Goal: Transaction & Acquisition: Purchase product/service

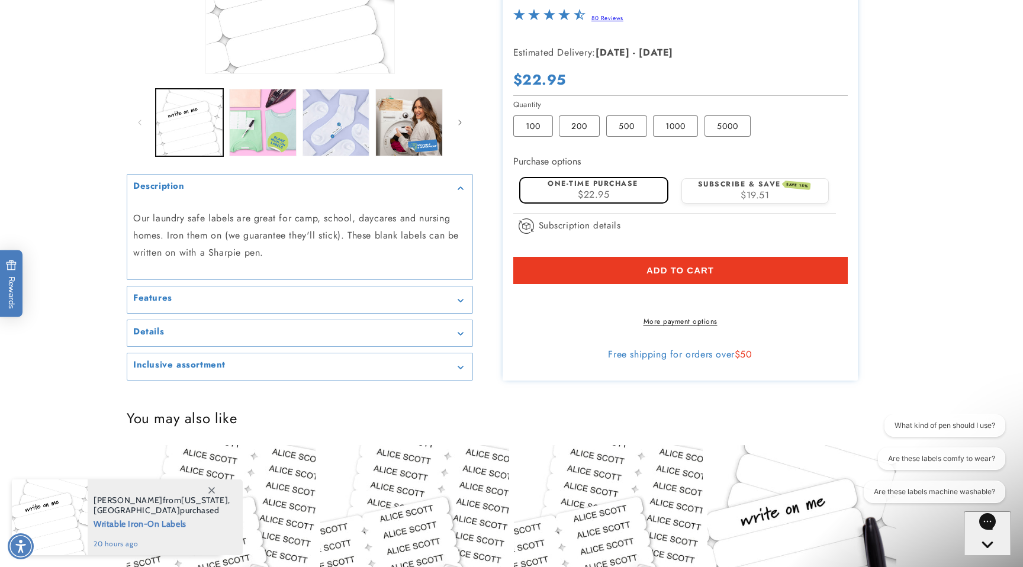
scroll to position [240, 0]
click at [452, 371] on div "Inclusive assortment" at bounding box center [299, 366] width 333 height 9
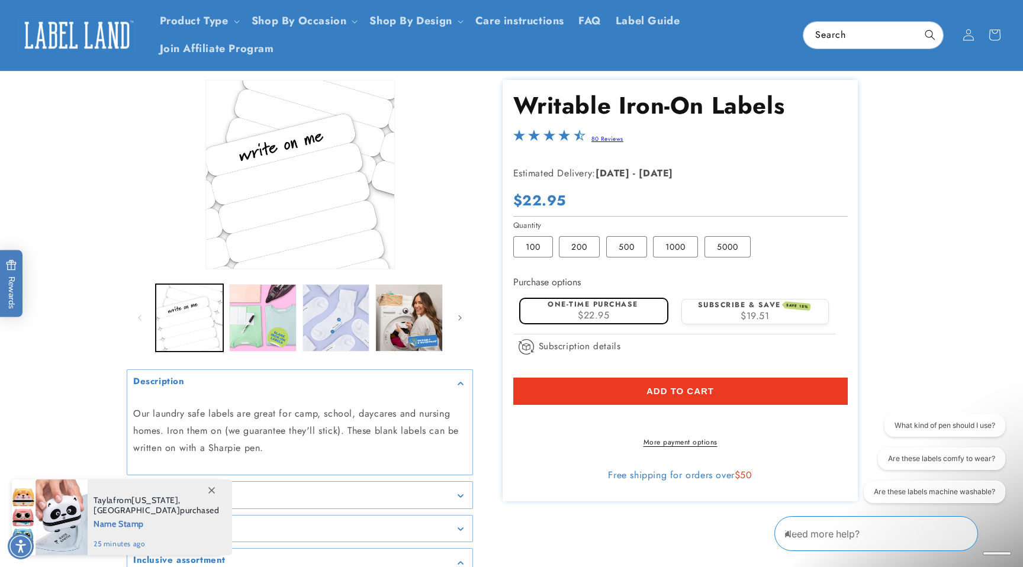
scroll to position [37, 0]
click at [539, 258] on label "100 Variant sold out or unavailable" at bounding box center [533, 247] width 40 height 21
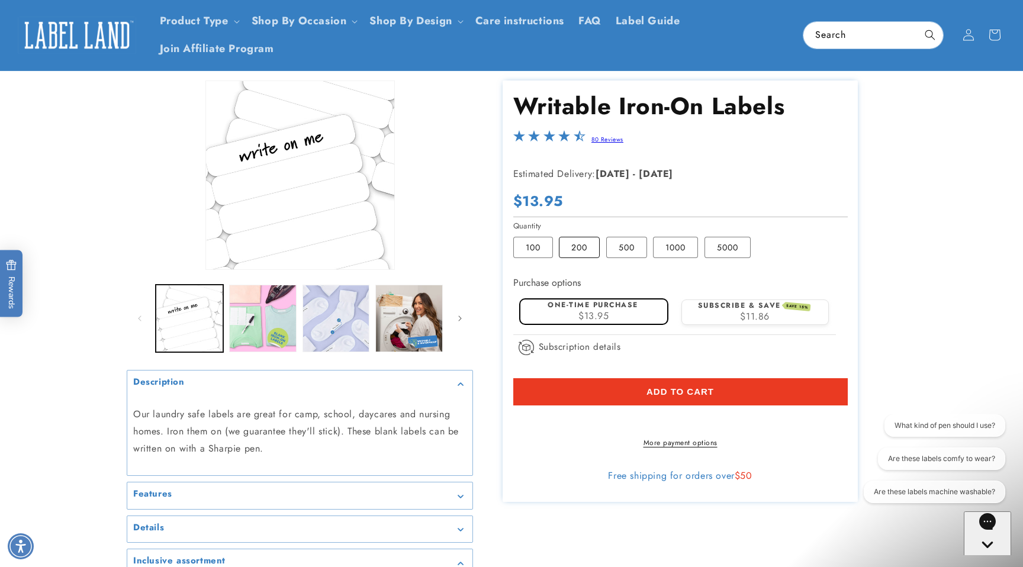
click at [585, 258] on label "200 Variant sold out or unavailable" at bounding box center [579, 247] width 41 height 21
click at [633, 258] on label "500 Variant sold out or unavailable" at bounding box center [626, 247] width 41 height 21
click at [683, 258] on label "1000 Variant sold out or unavailable" at bounding box center [675, 247] width 45 height 21
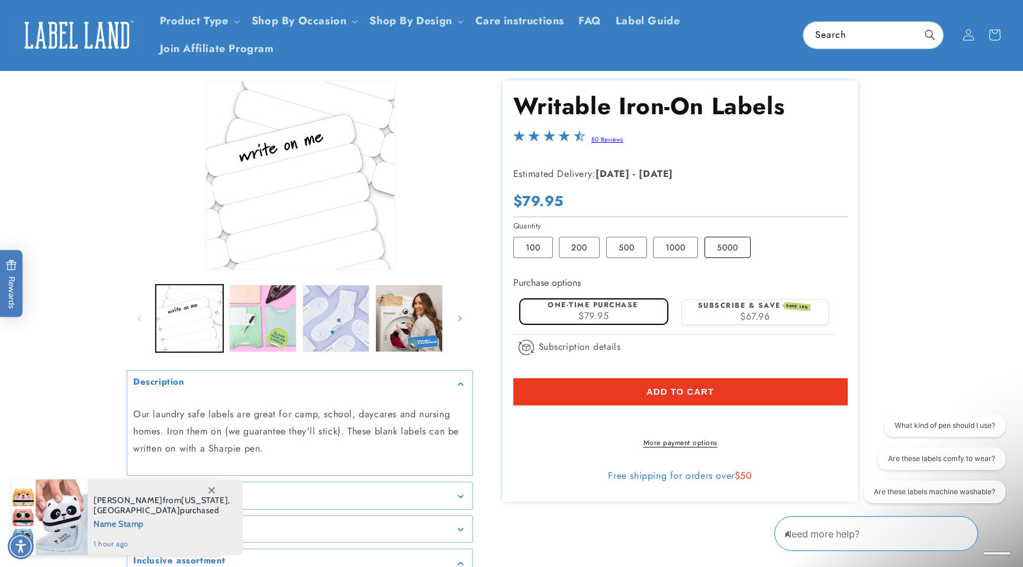
click at [748, 258] on label "5000 Variant sold out or unavailable" at bounding box center [727, 247] width 46 height 21
click at [536, 258] on label "100 Variant sold out or unavailable" at bounding box center [533, 247] width 40 height 21
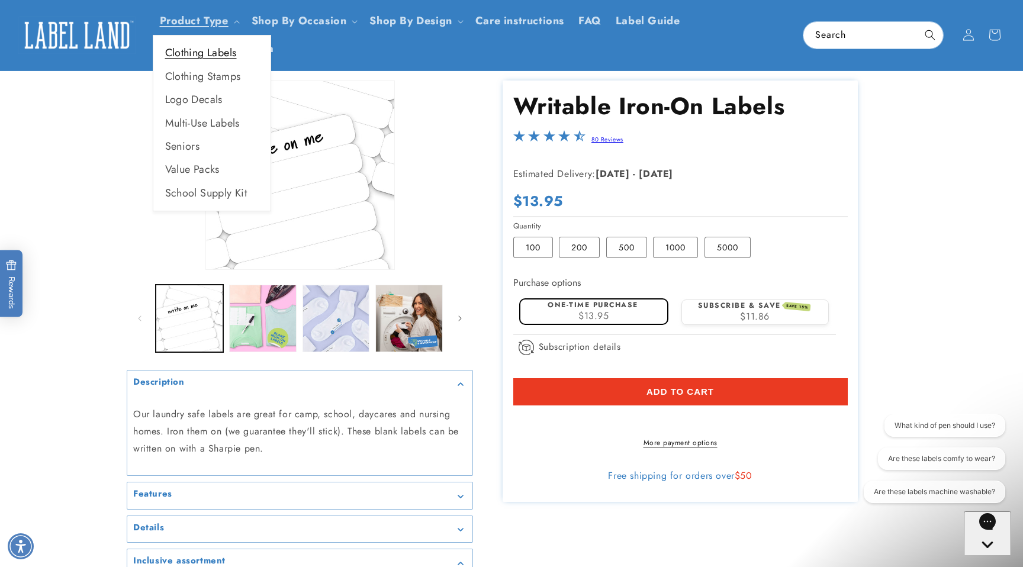
click at [198, 57] on link "Clothing Labels" at bounding box center [211, 52] width 117 height 23
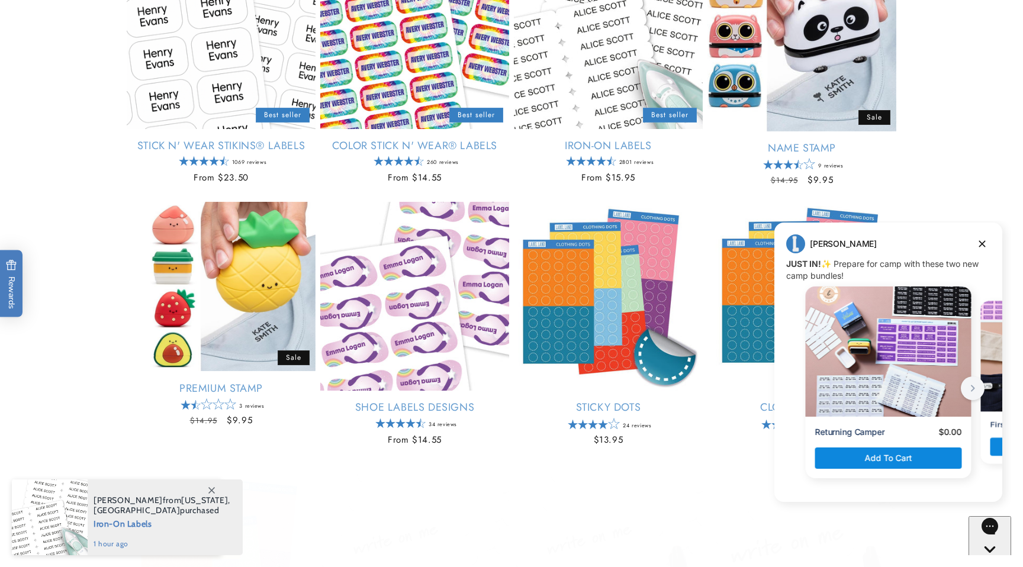
scroll to position [271, 0]
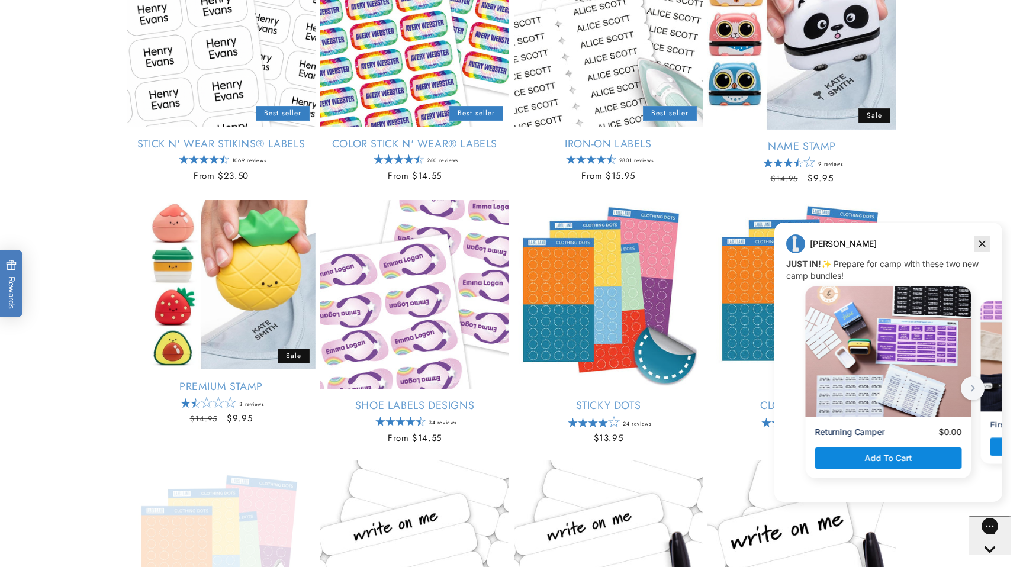
click at [983, 242] on icon "Dismiss campaign" at bounding box center [982, 244] width 7 height 7
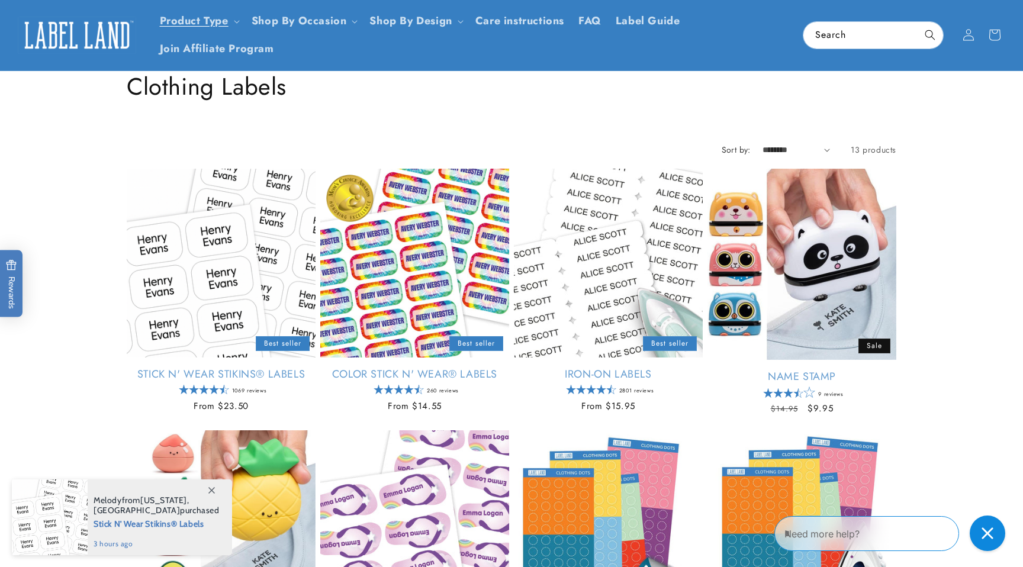
scroll to position [0, 0]
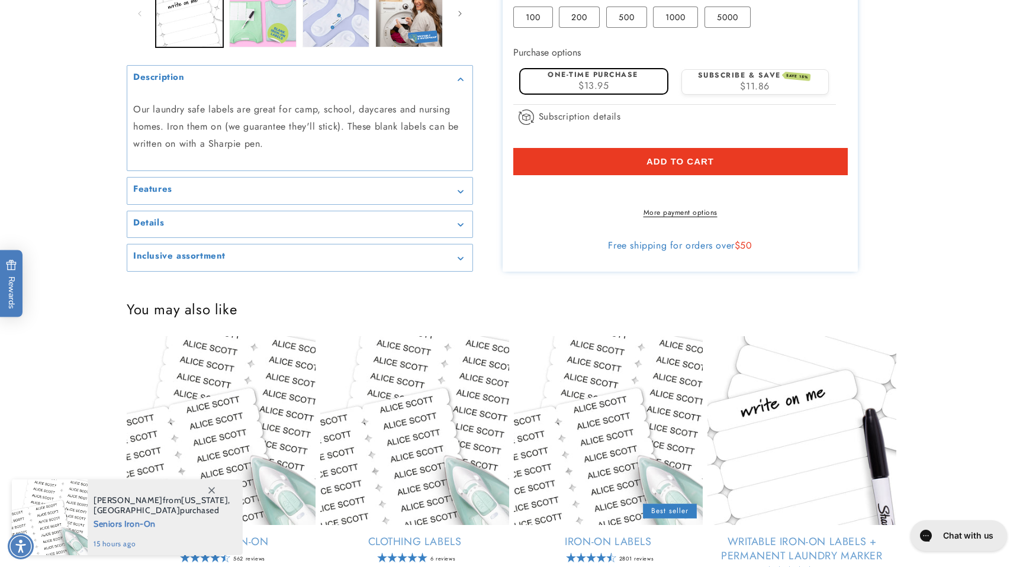
scroll to position [350, 0]
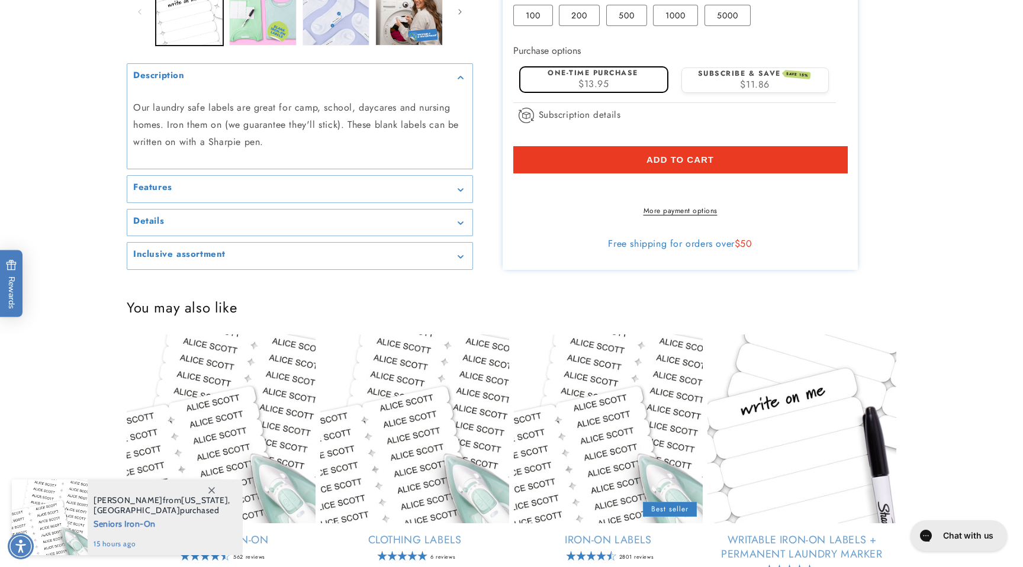
click at [458, 225] on icon "Gallery Viewer" at bounding box center [461, 223] width 6 height 4
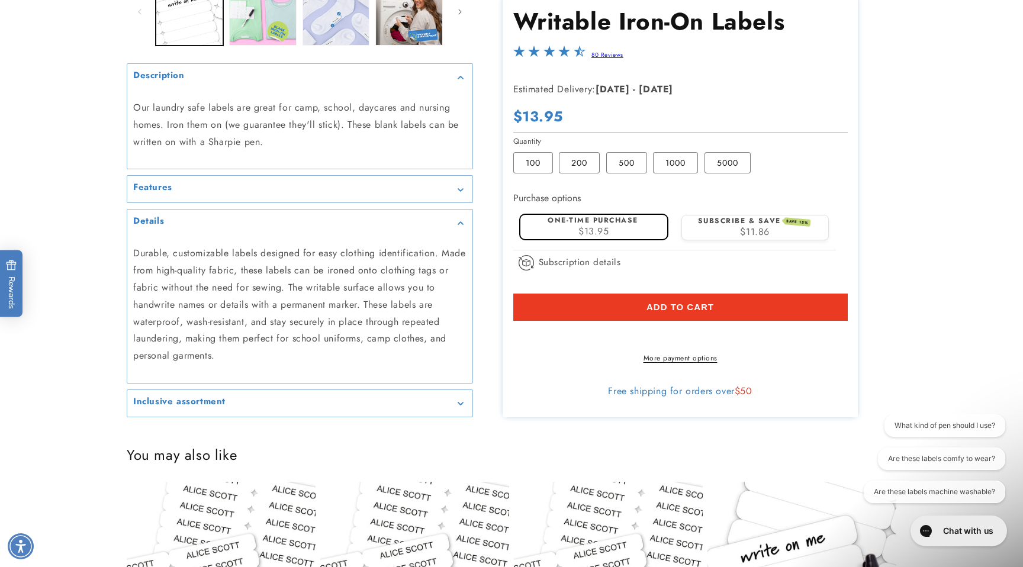
scroll to position [0, 0]
